Goal: Task Accomplishment & Management: Complete application form

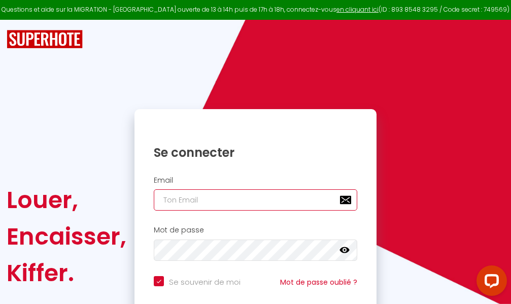
click at [257, 198] on input "email" at bounding box center [255, 199] width 203 height 21
type input "m"
checkbox input "true"
type input "ma"
checkbox input "true"
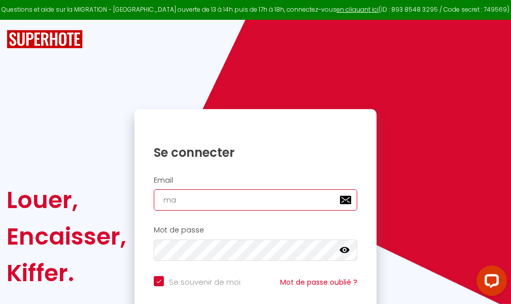
type input "mar"
checkbox input "true"
type input "marc"
checkbox input "true"
type input "marcd"
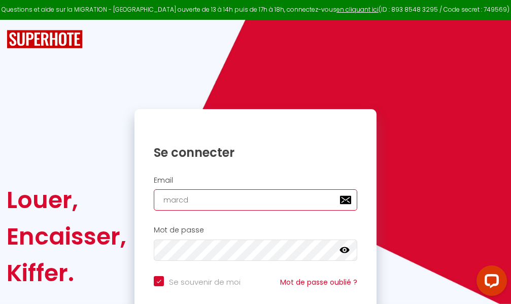
checkbox input "true"
type input "marcdp"
checkbox input "true"
type input "marcdpo"
checkbox input "true"
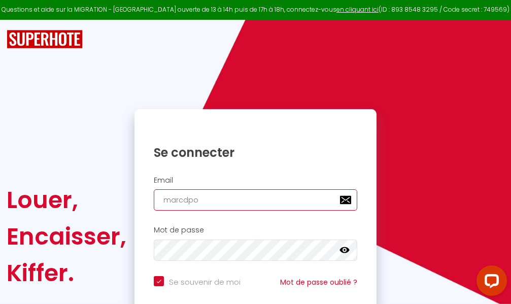
type input "marcdpoz"
checkbox input "true"
type input "marcdpoz."
checkbox input "true"
type input "marcdpoz.l"
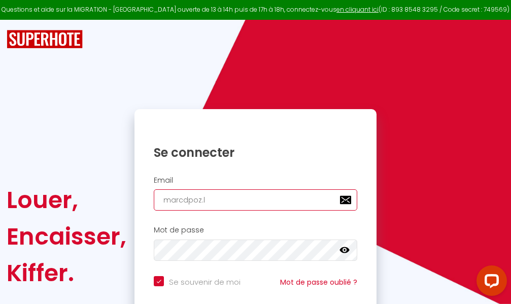
checkbox input "true"
type input "marcdpoz.lo"
checkbox input "true"
type input "marcdpoz.loc"
checkbox input "true"
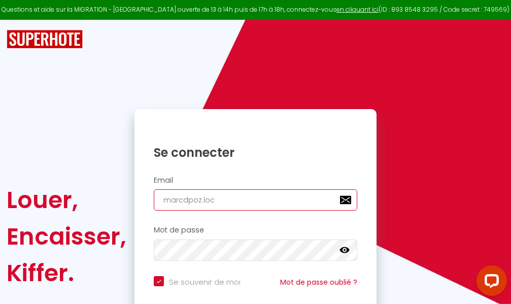
type input "marcdpoz.loca"
checkbox input "true"
type input "marcdpoz.locat"
checkbox input "true"
type input "marcdpoz.locati"
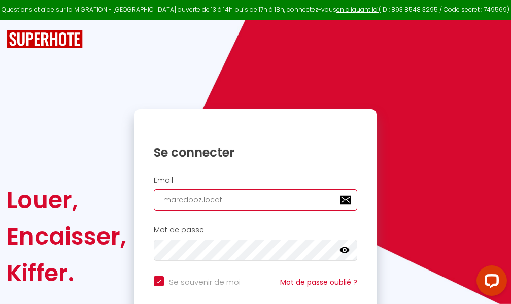
checkbox input "true"
type input "marcdpoz.locatio"
checkbox input "true"
type input "marcdpoz.location"
checkbox input "true"
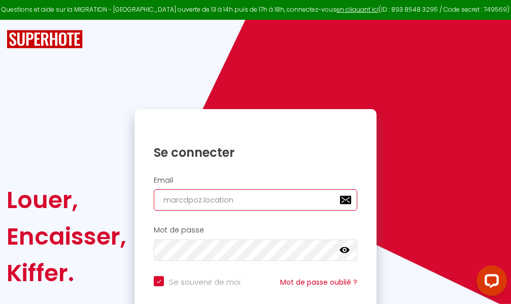
type input "marcdpoz.location@"
checkbox input "true"
type input "marcdpoz.location@g"
checkbox input "true"
type input "marcdpoz.location@gm"
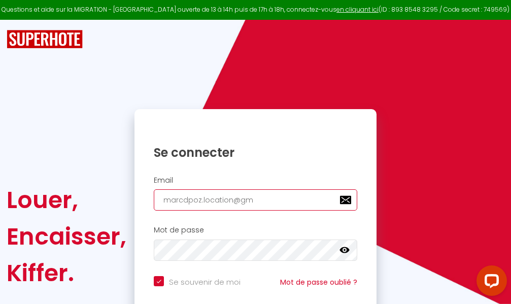
checkbox input "true"
type input "marcdpoz.location@gma"
checkbox input "true"
type input "marcdpoz.location@gmai"
checkbox input "true"
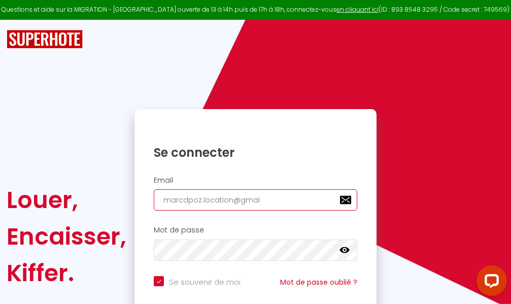
type input "[EMAIL_ADDRESS]"
checkbox input "true"
type input "[EMAIL_ADDRESS]."
checkbox input "true"
type input "marcdpoz.location@gmail.c"
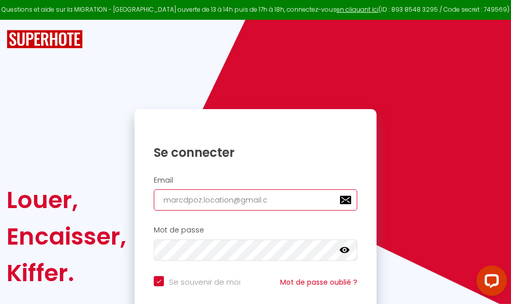
checkbox input "true"
type input "[EMAIL_ADDRESS][DOMAIN_NAME]"
checkbox input "true"
type input "[EMAIL_ADDRESS][DOMAIN_NAME]"
checkbox input "true"
